Goal: Task Accomplishment & Management: Use online tool/utility

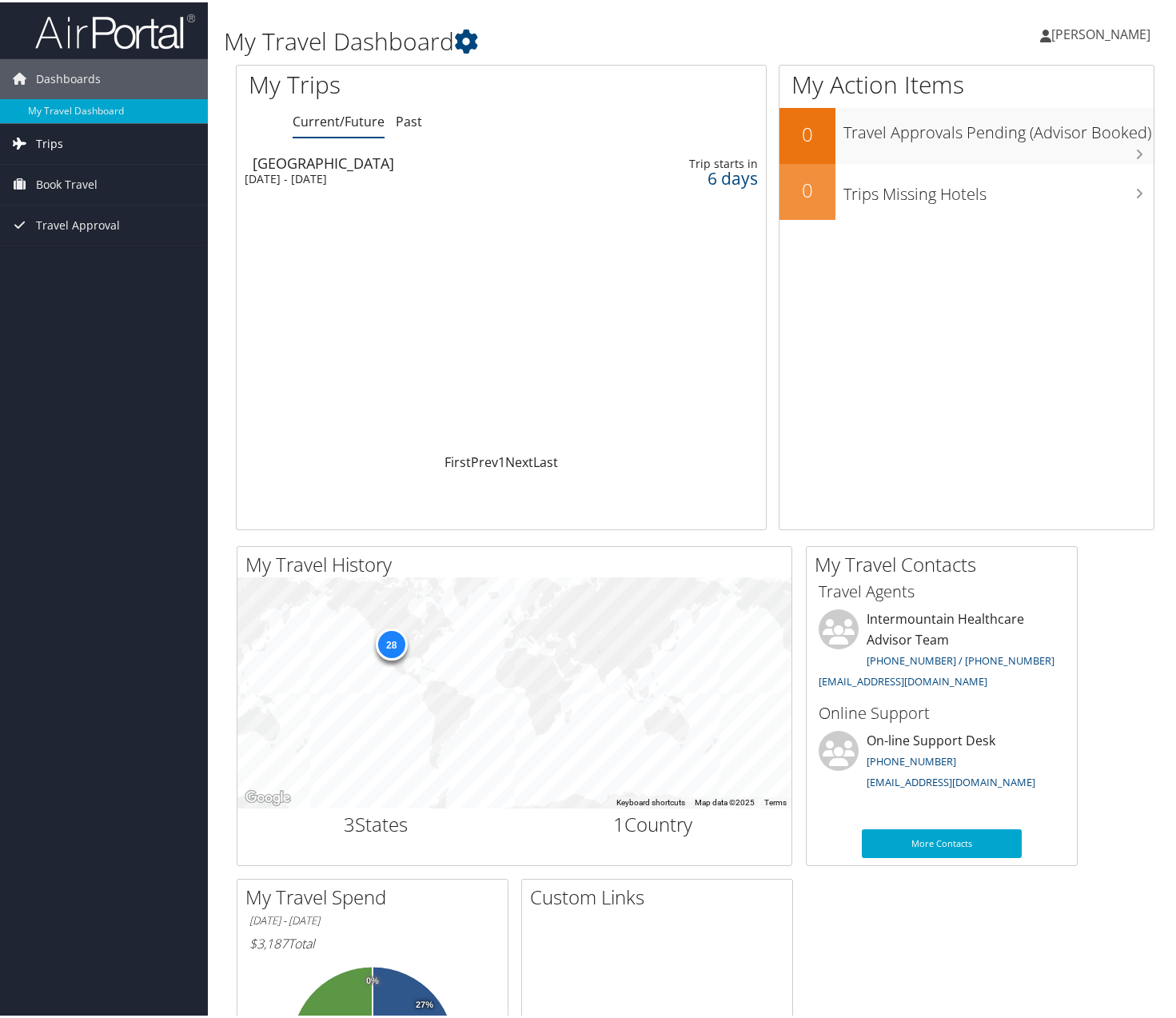
click at [58, 148] on span "Trips" at bounding box center [50, 142] width 27 height 40
click at [81, 173] on link "Current/Future Trips" at bounding box center [103, 173] width 208 height 24
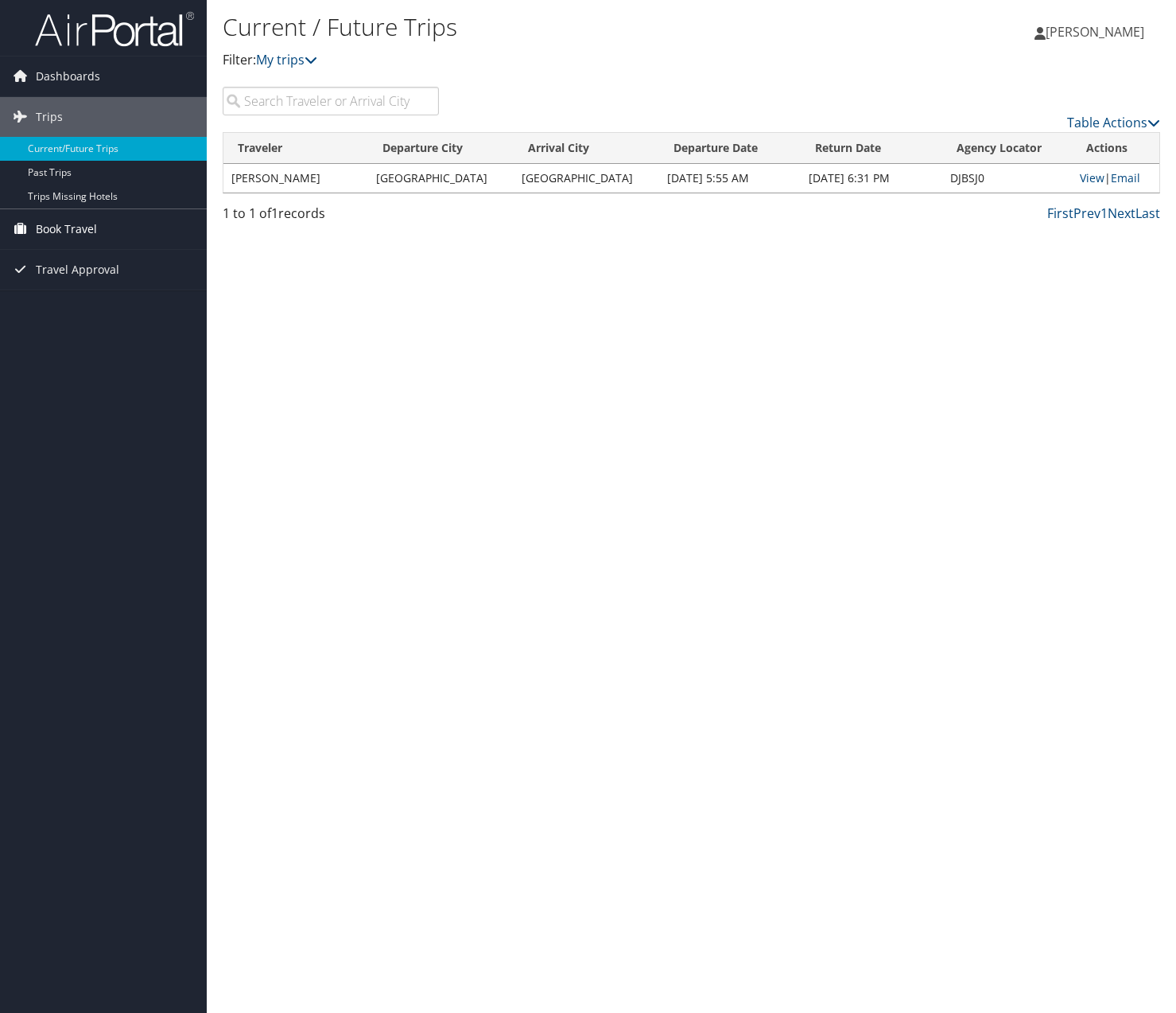
click at [85, 226] on span "Book Travel" at bounding box center [66, 229] width 61 height 40
click at [100, 311] on link "Book/Manage Online Trips" at bounding box center [103, 309] width 206 height 24
